Goal: Check status: Check status

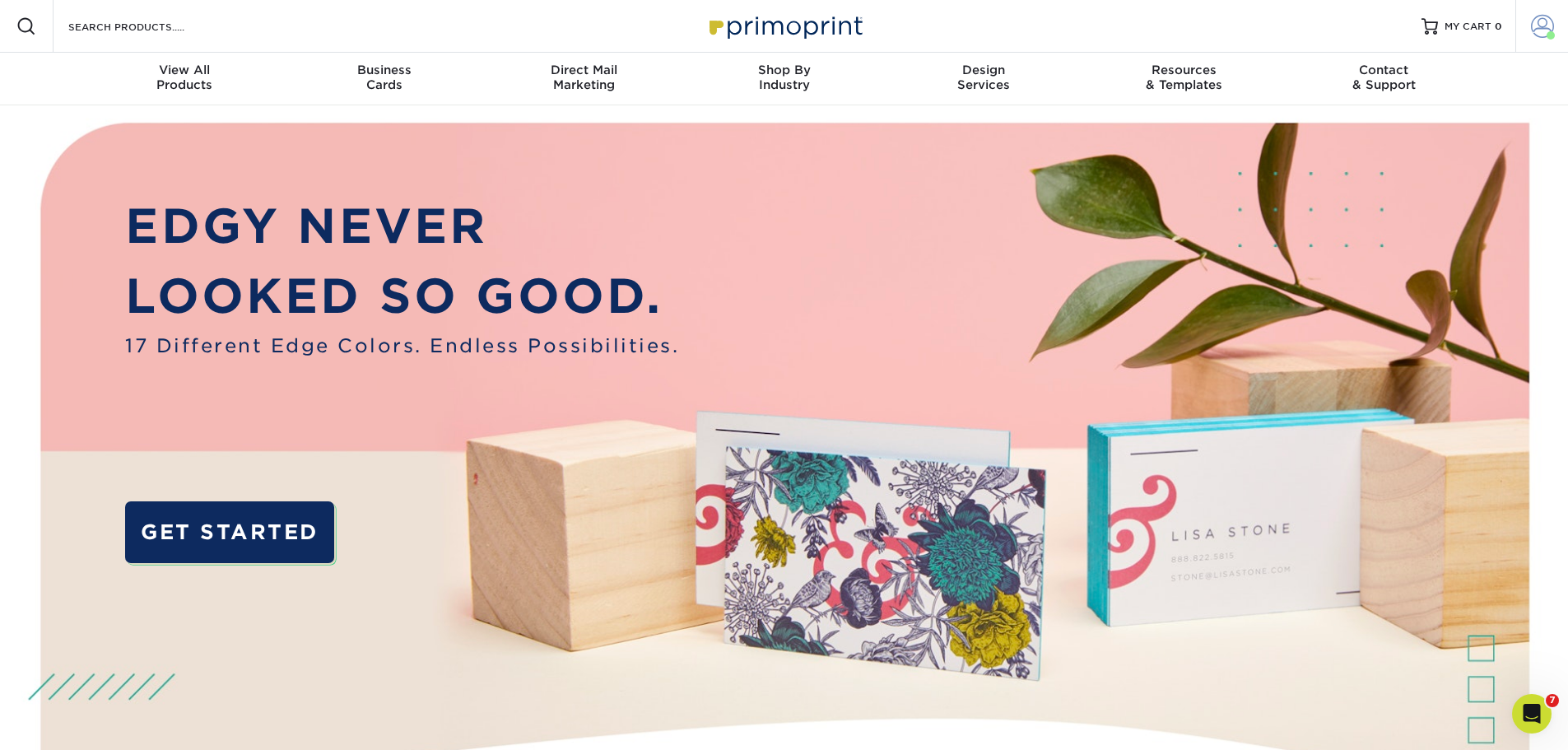
click at [1547, 20] on span at bounding box center [1542, 26] width 23 height 23
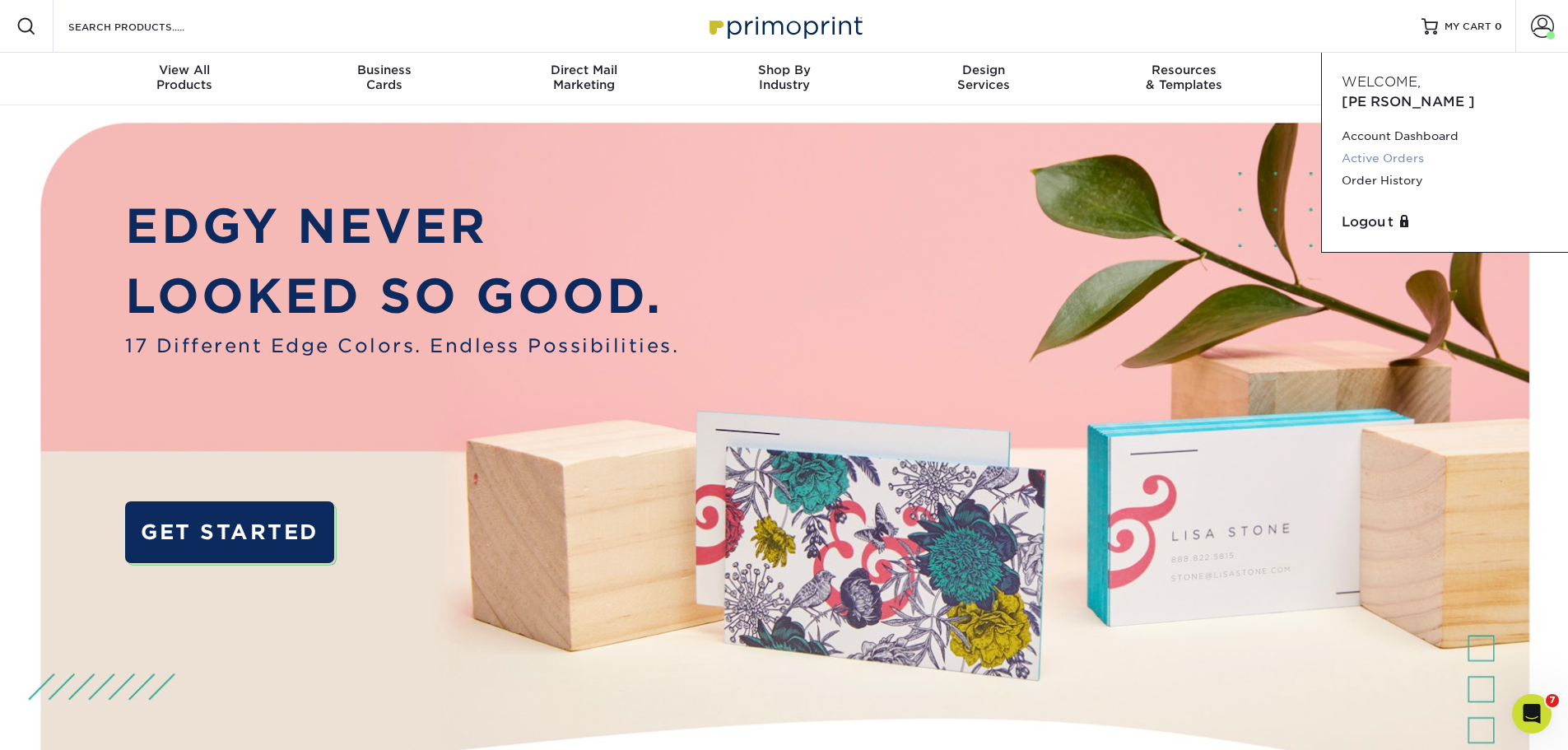
click at [1402, 147] on link "Active Orders" at bounding box center [1446, 158] width 207 height 22
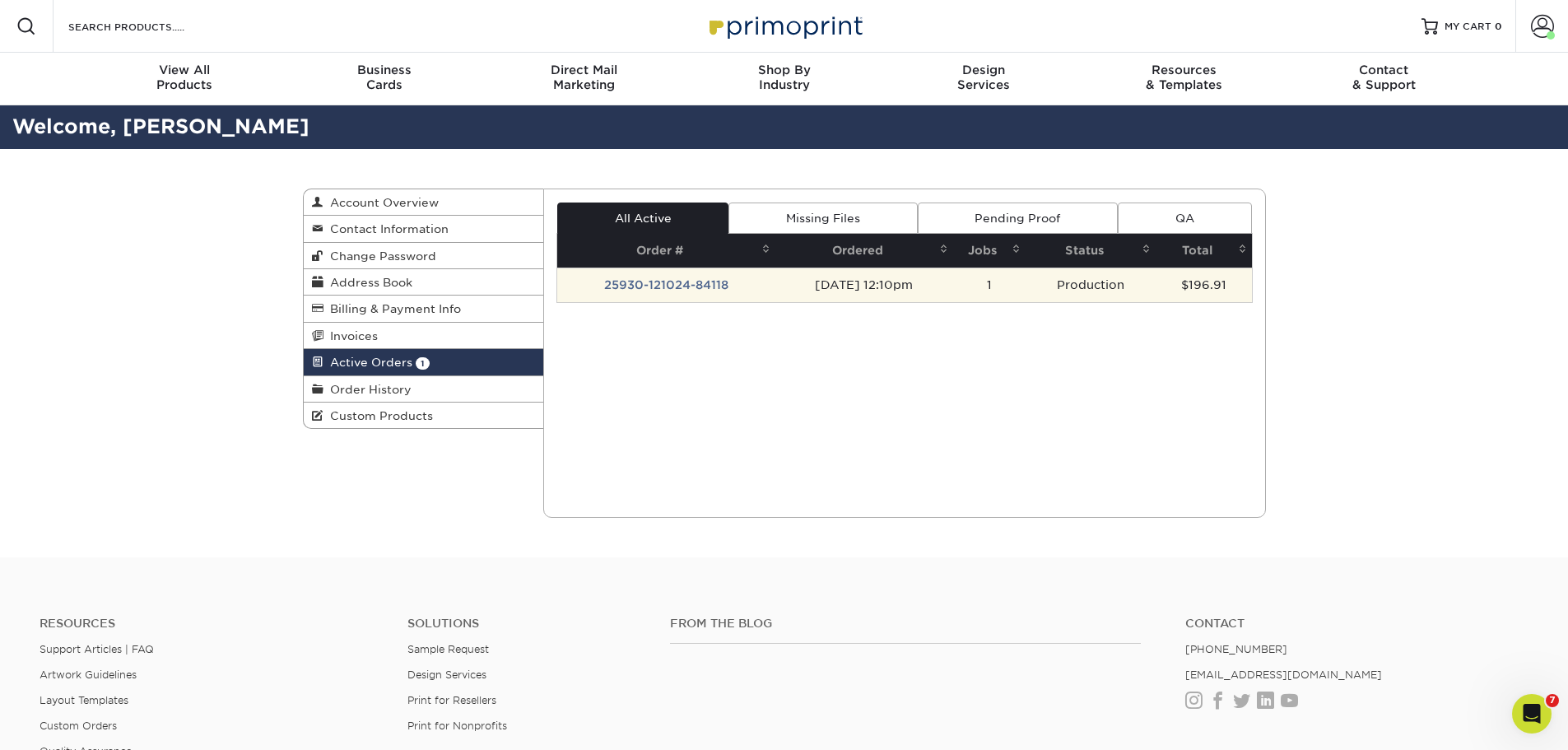
click at [653, 288] on td "25930-121024-84118" at bounding box center [666, 285] width 218 height 34
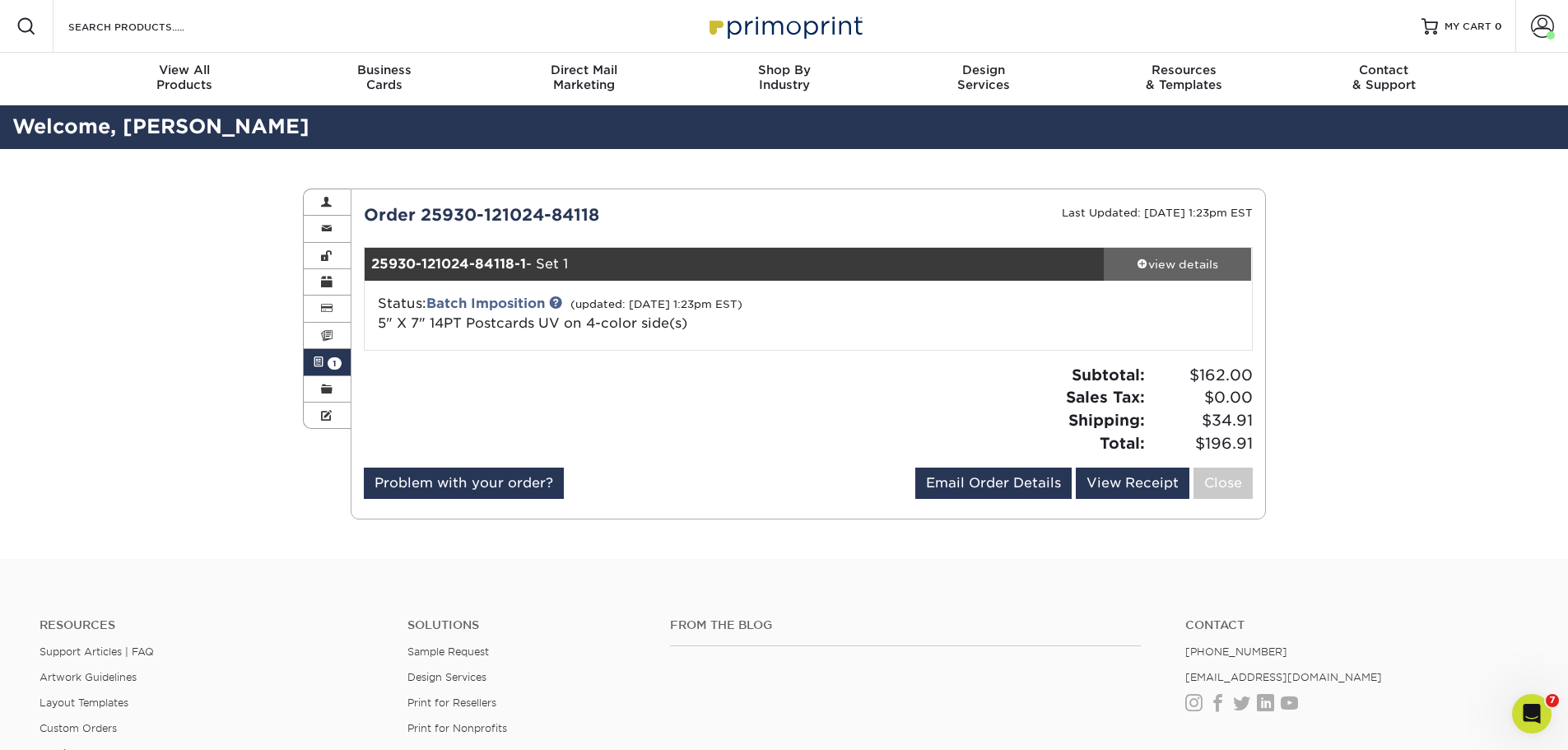
click at [1177, 270] on div "view details" at bounding box center [1178, 263] width 148 height 16
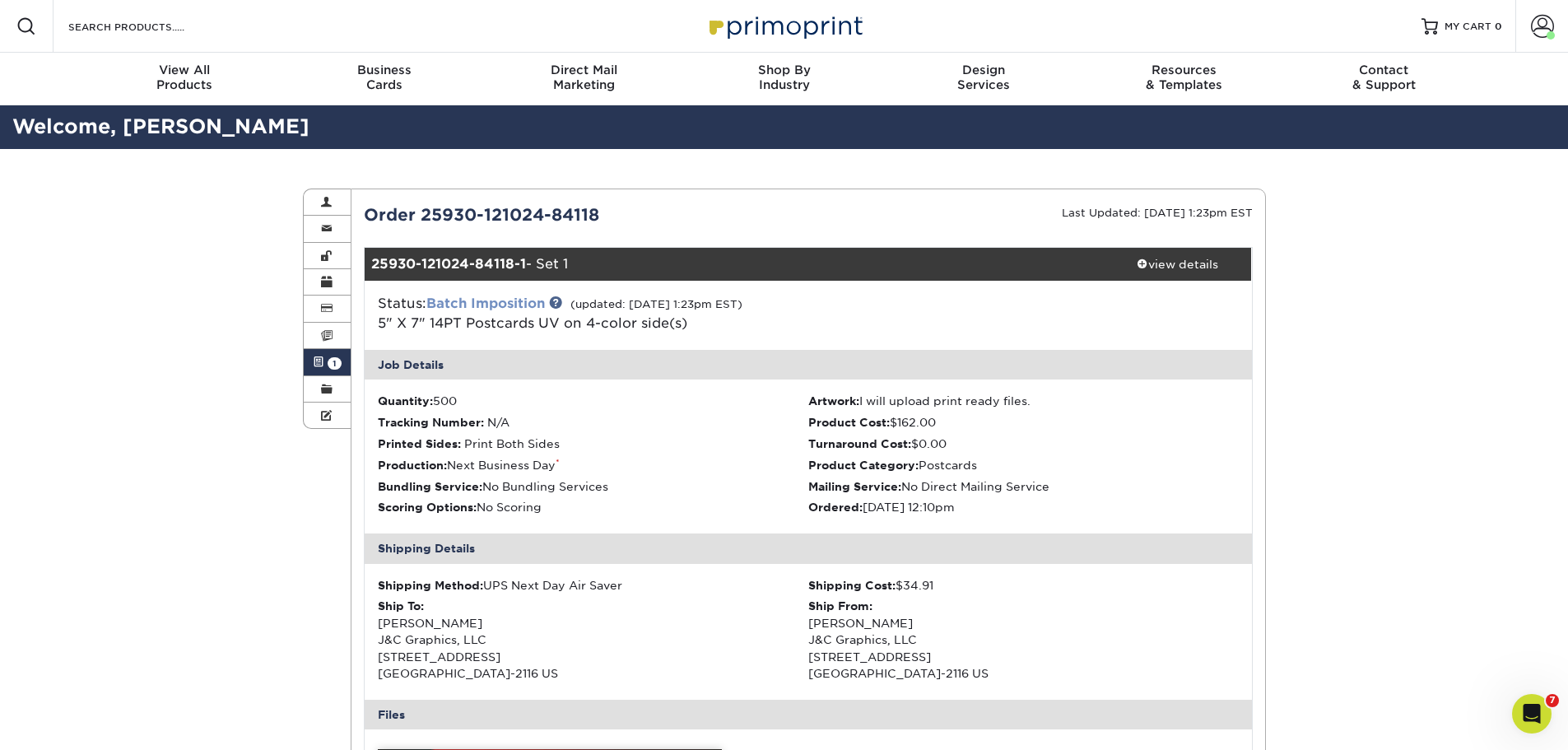
click at [502, 298] on link "Batch Imposition" at bounding box center [486, 303] width 119 height 15
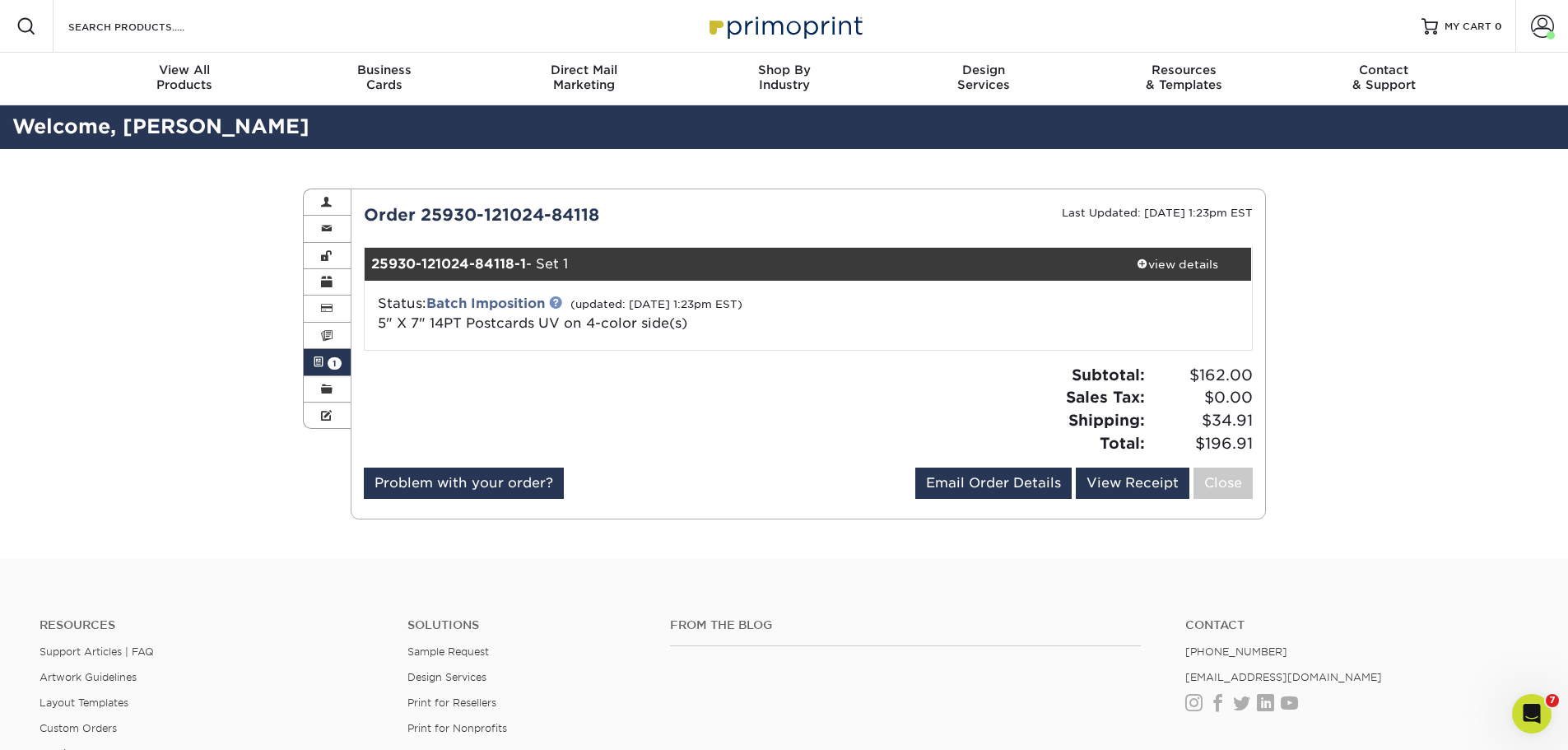
click at [560, 303] on link at bounding box center [555, 301] width 13 height 13
